Goal: Information Seeking & Learning: Learn about a topic

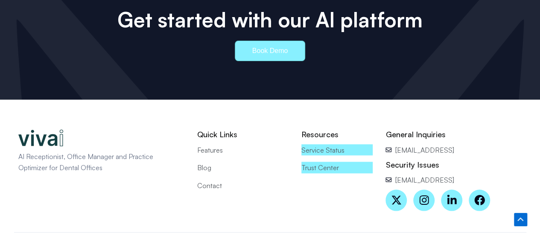
scroll to position [3910, 0]
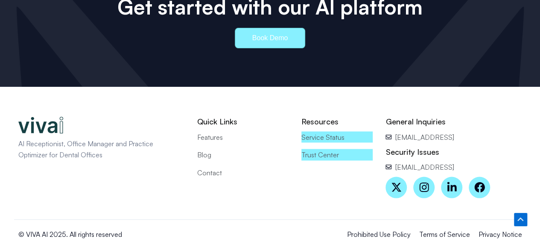
click at [204, 149] on span "Blog" at bounding box center [204, 154] width 14 height 11
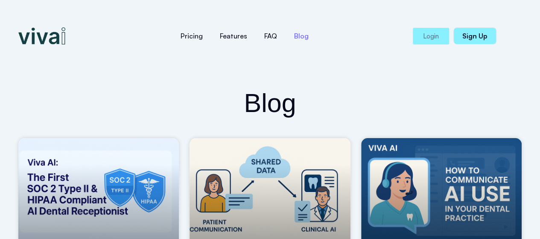
scroll to position [134, 0]
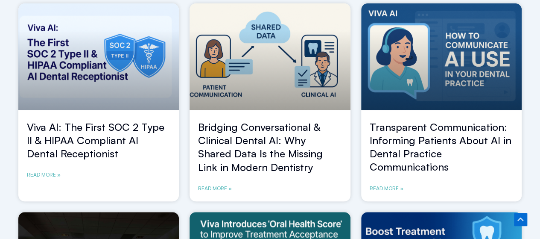
drag, startPoint x: 544, startPoint y: 48, endPoint x: 543, endPoint y: 75, distance: 27.3
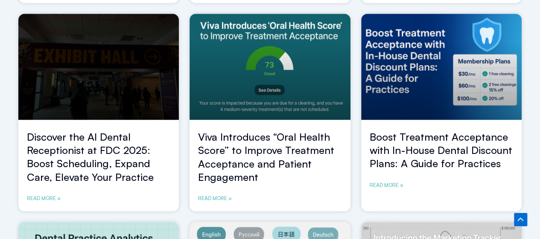
scroll to position [0, 0]
